Goal: Information Seeking & Learning: Learn about a topic

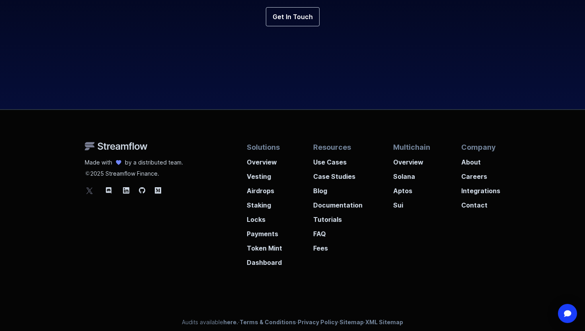
scroll to position [2981, 0]
click at [265, 190] on p "Airdrops" at bounding box center [264, 189] width 35 height 14
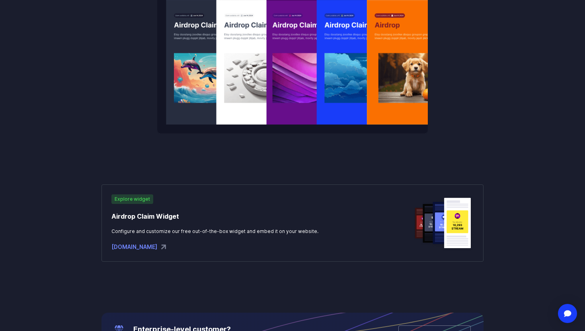
scroll to position [1124, 0]
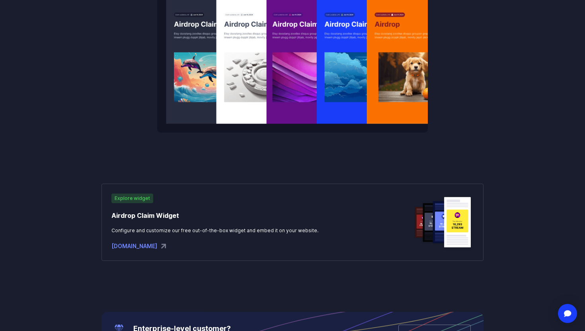
click at [144, 249] on div "widgets.streamflow.finance" at bounding box center [215, 246] width 207 height 10
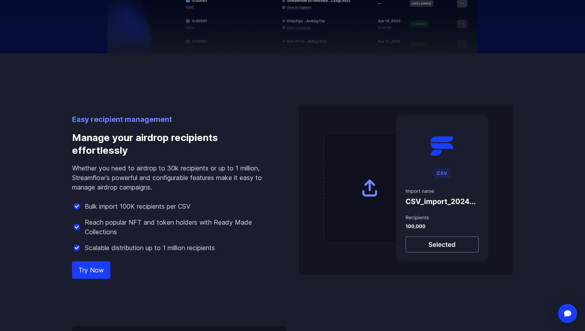
scroll to position [0, 0]
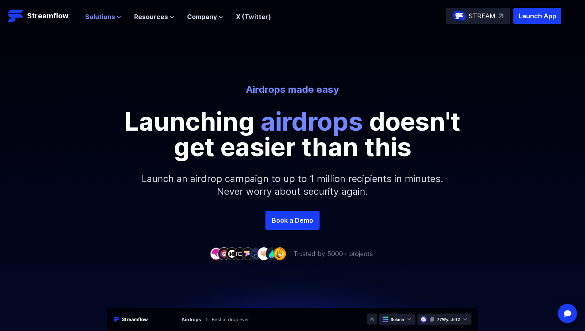
click at [118, 18] on icon at bounding box center [119, 17] width 5 height 5
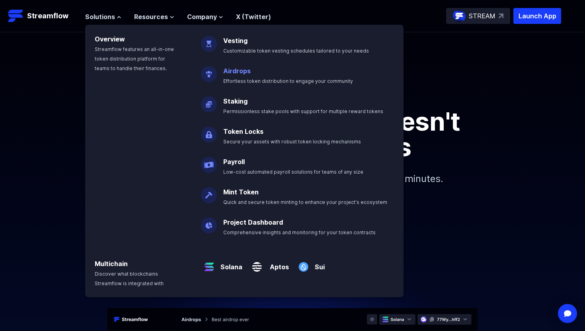
click at [254, 76] on p "Airdrops Effortless token distribution to engage your community" at bounding box center [294, 72] width 151 height 25
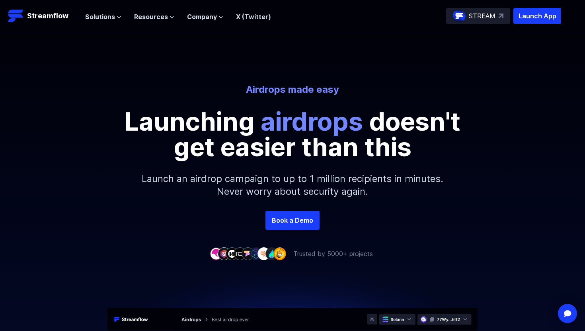
scroll to position [26, 0]
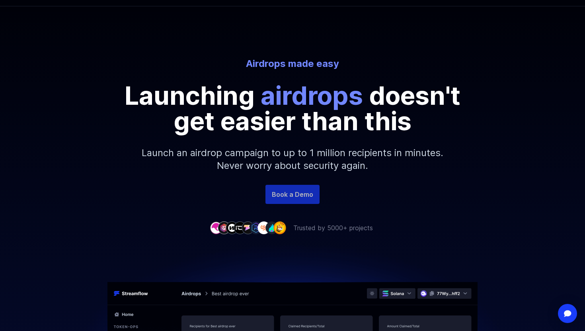
click at [296, 198] on link "Book a Demo" at bounding box center [293, 194] width 54 height 19
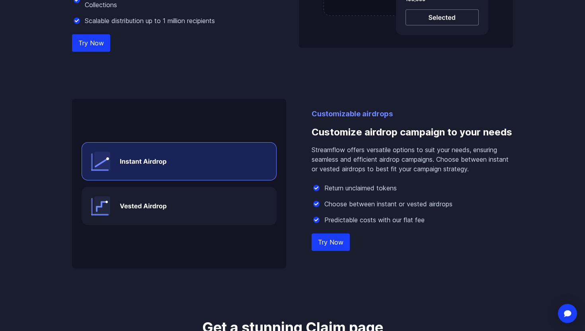
scroll to position [732, 0]
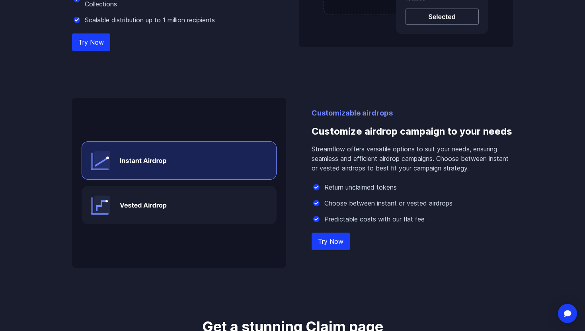
click at [219, 202] on img at bounding box center [179, 183] width 214 height 170
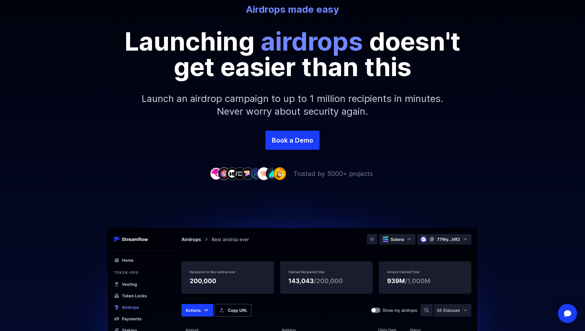
scroll to position [0, 0]
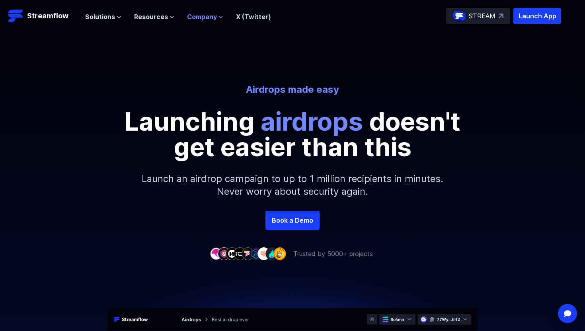
click at [210, 19] on span "Company" at bounding box center [202, 17] width 30 height 10
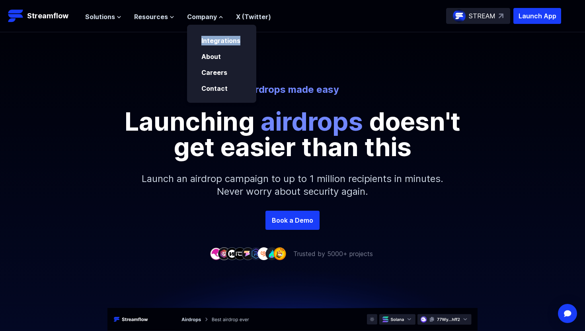
click at [160, 23] on div "Solutions Overview Streamflow features an all-in-one token distribution platfor…" at bounding box center [178, 16] width 186 height 16
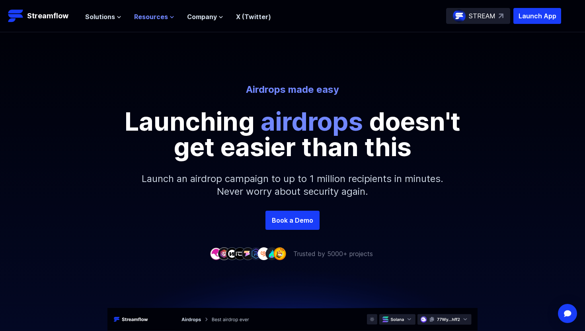
click at [167, 18] on button "Resources" at bounding box center [154, 17] width 40 height 10
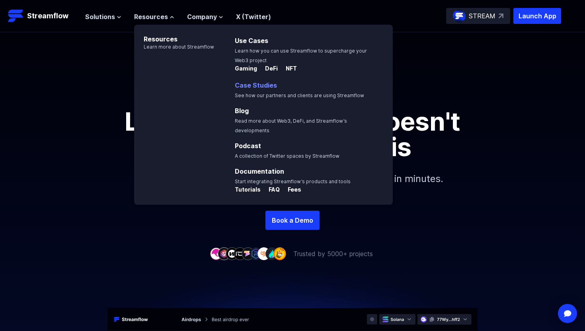
click at [253, 88] on link "Case Studies" at bounding box center [256, 85] width 42 height 8
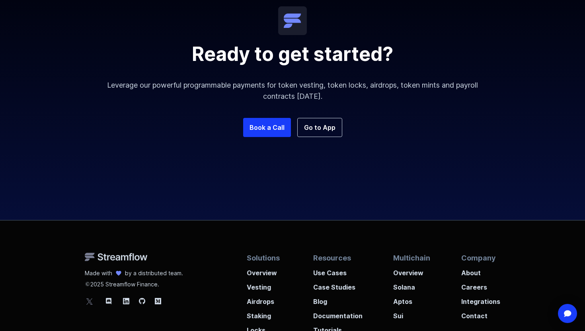
scroll to position [845, 0]
click at [325, 132] on link "Go to App" at bounding box center [320, 126] width 45 height 19
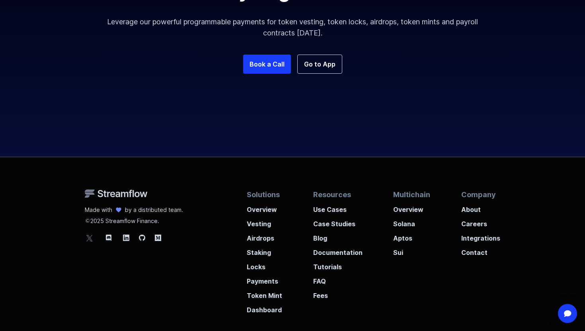
scroll to position [963, 0]
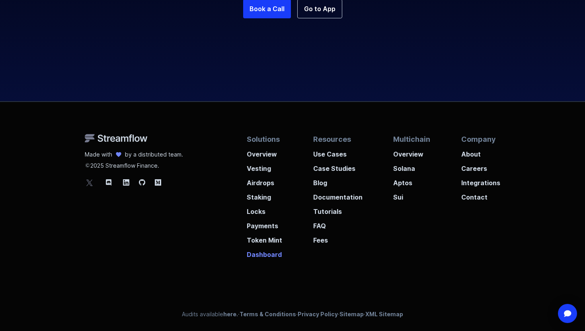
click at [260, 255] on p "Dashboard" at bounding box center [264, 252] width 35 height 14
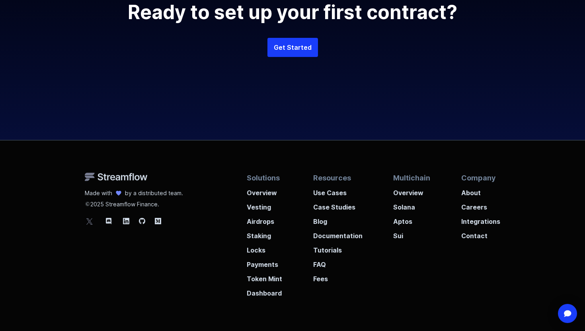
scroll to position [2107, 0]
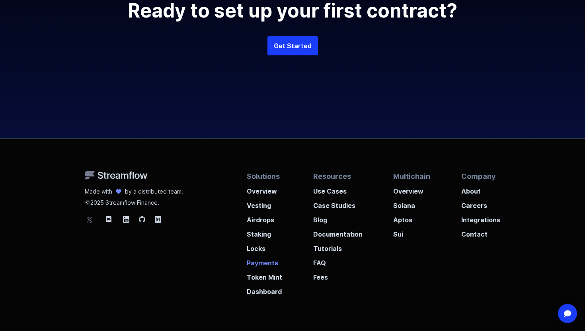
click at [267, 261] on p "Payments" at bounding box center [264, 260] width 35 height 14
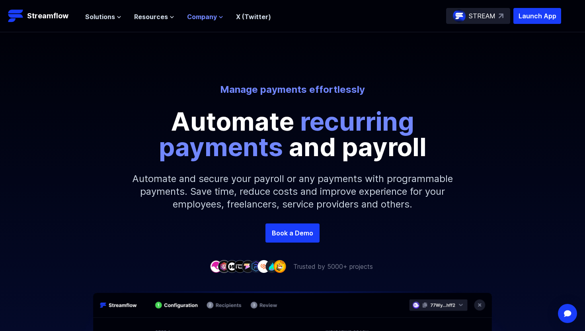
click at [209, 19] on span "Company" at bounding box center [202, 17] width 30 height 10
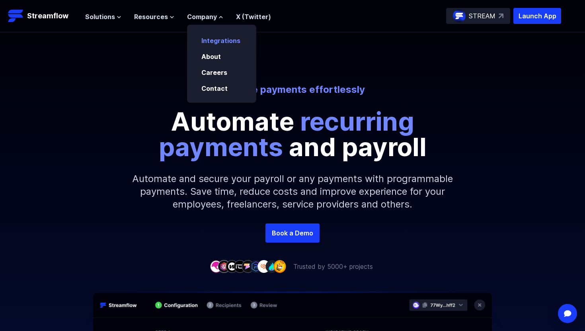
click at [215, 40] on link "Integrations" at bounding box center [221, 41] width 39 height 8
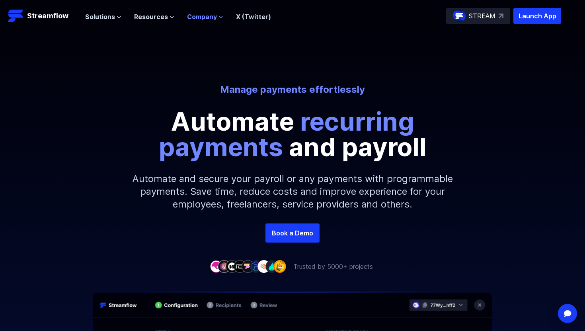
click at [208, 20] on span "Company" at bounding box center [202, 17] width 30 height 10
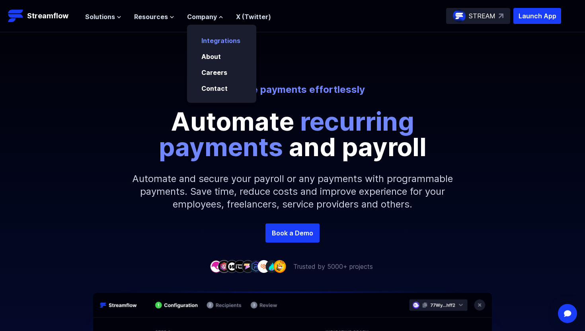
click at [212, 39] on link "Integrations" at bounding box center [221, 41] width 39 height 8
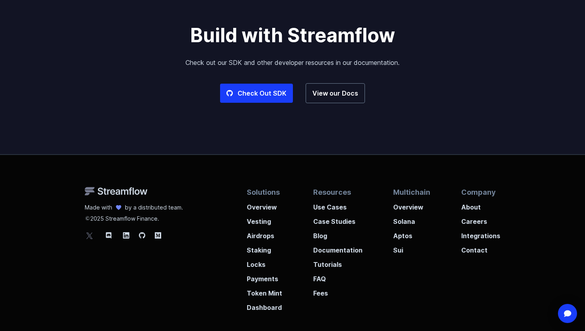
scroll to position [2057, 0]
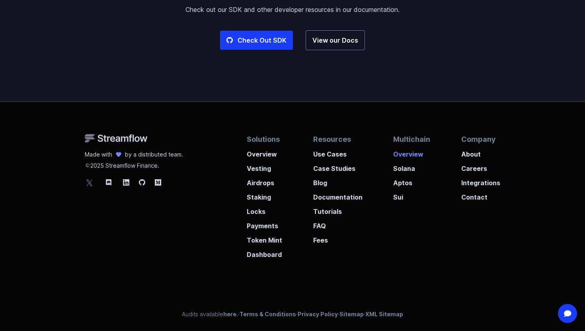
click at [413, 157] on p "Overview" at bounding box center [411, 152] width 37 height 14
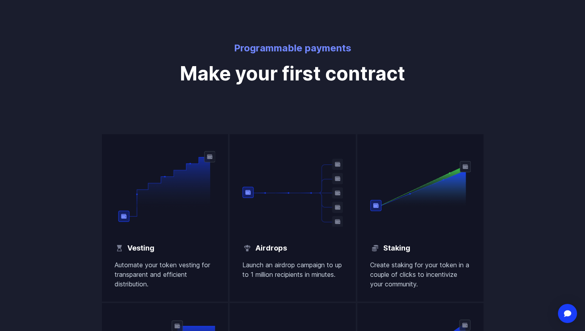
scroll to position [664, 0]
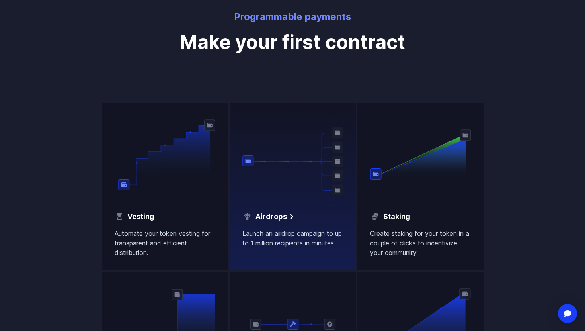
click at [280, 220] on h2 "Airdrops" at bounding box center [271, 216] width 31 height 11
